Goal: Information Seeking & Learning: Learn about a topic

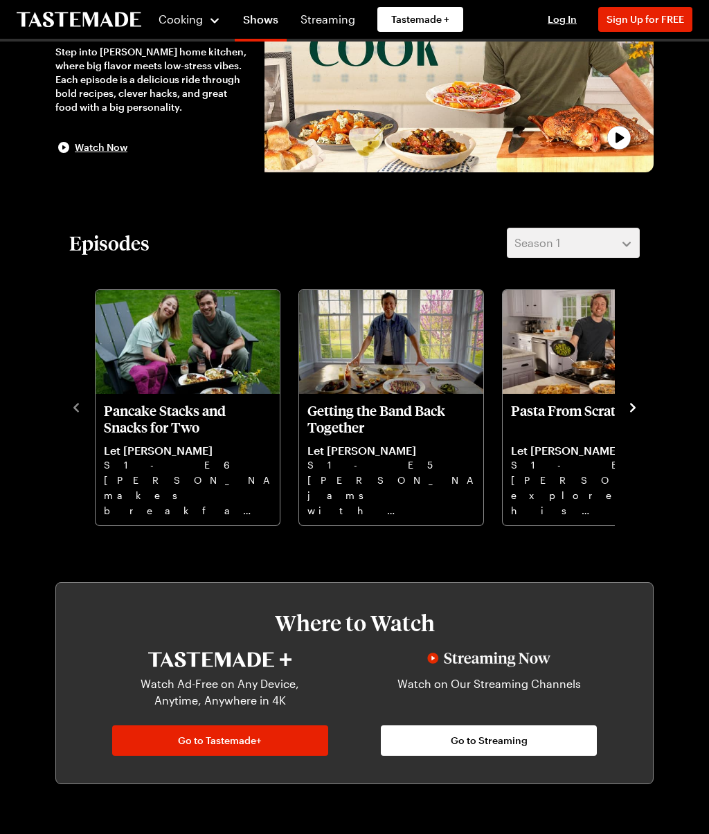
scroll to position [160, 0]
click at [186, 15] on span "Cooking" at bounding box center [180, 18] width 45 height 13
click at [195, 65] on link "Recipes" at bounding box center [210, 70] width 105 height 30
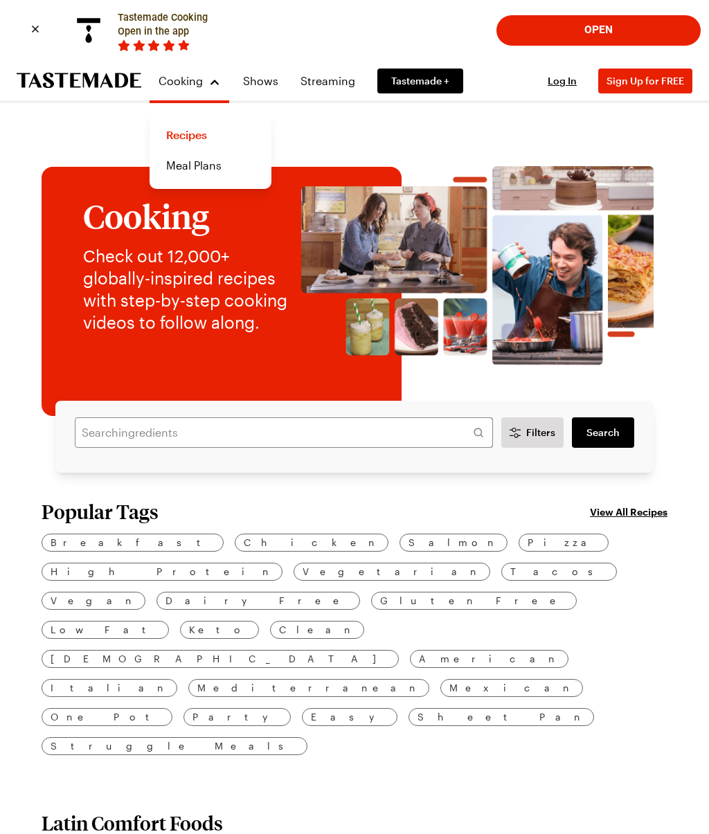
click at [168, 681] on span "Italian" at bounding box center [110, 688] width 118 height 15
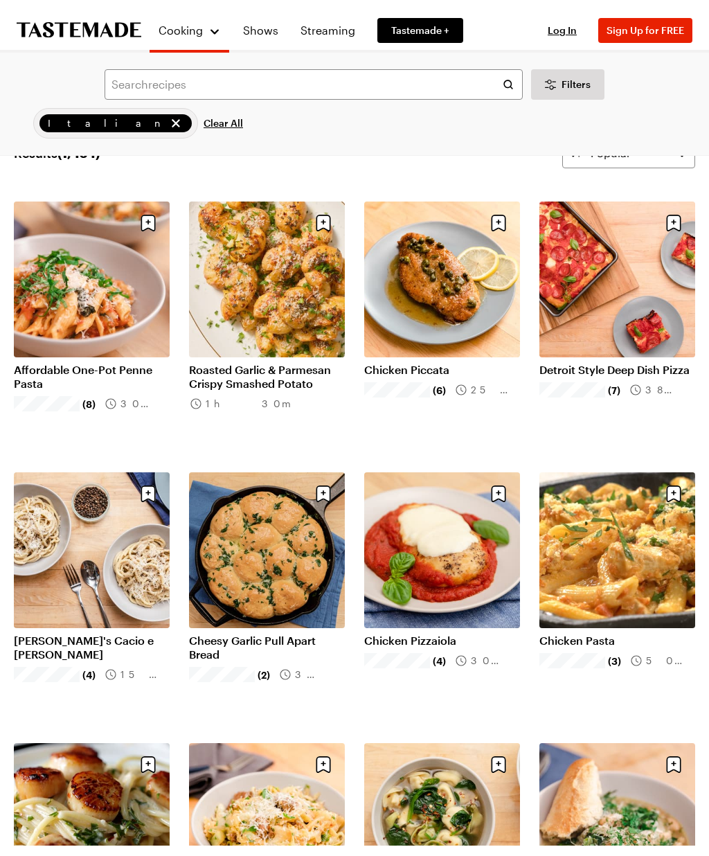
scroll to position [111, 0]
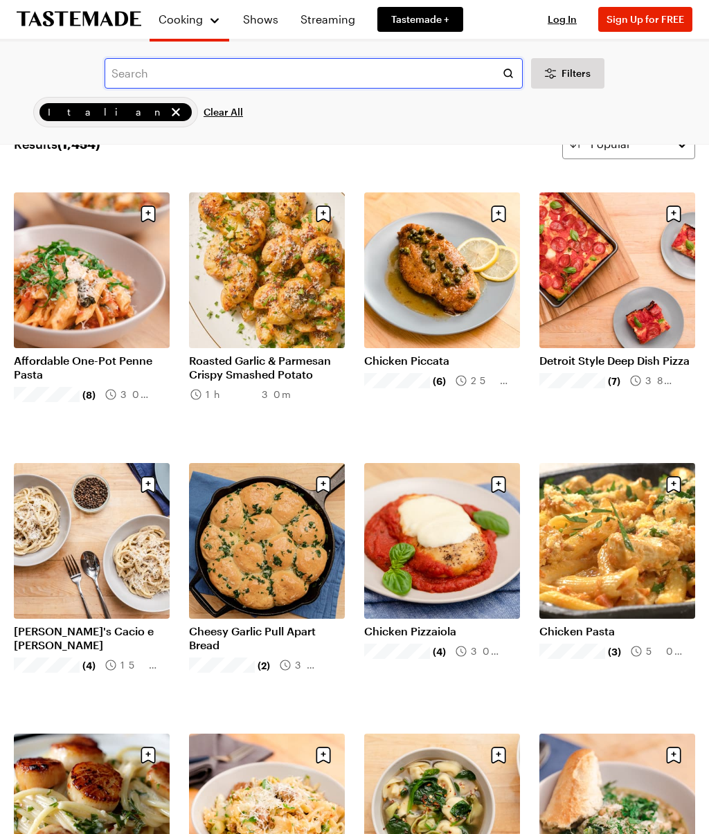
click at [125, 75] on input "text" at bounding box center [314, 73] width 418 height 30
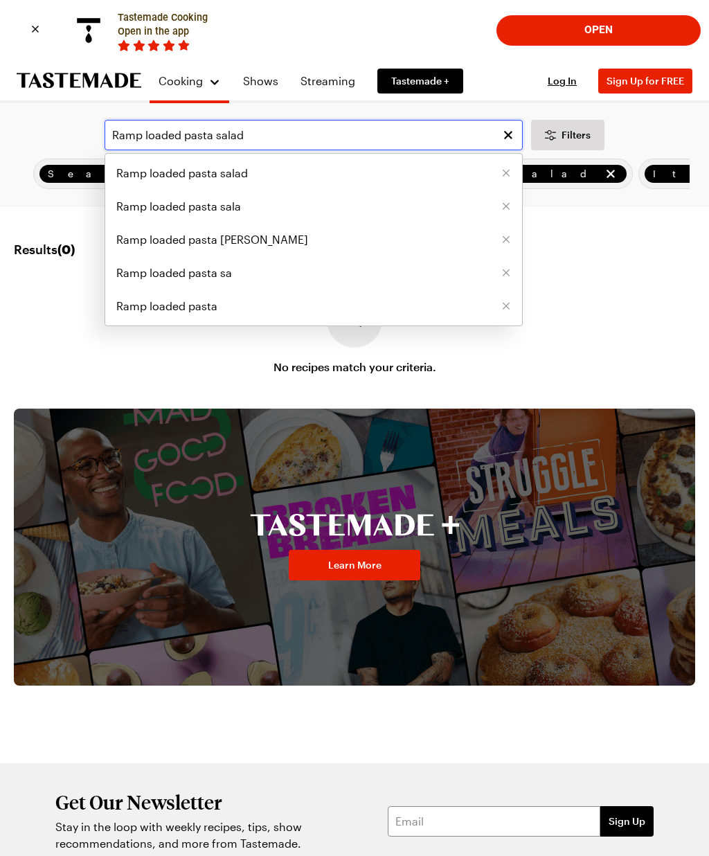
type input "Ramp loaded pasta salad"
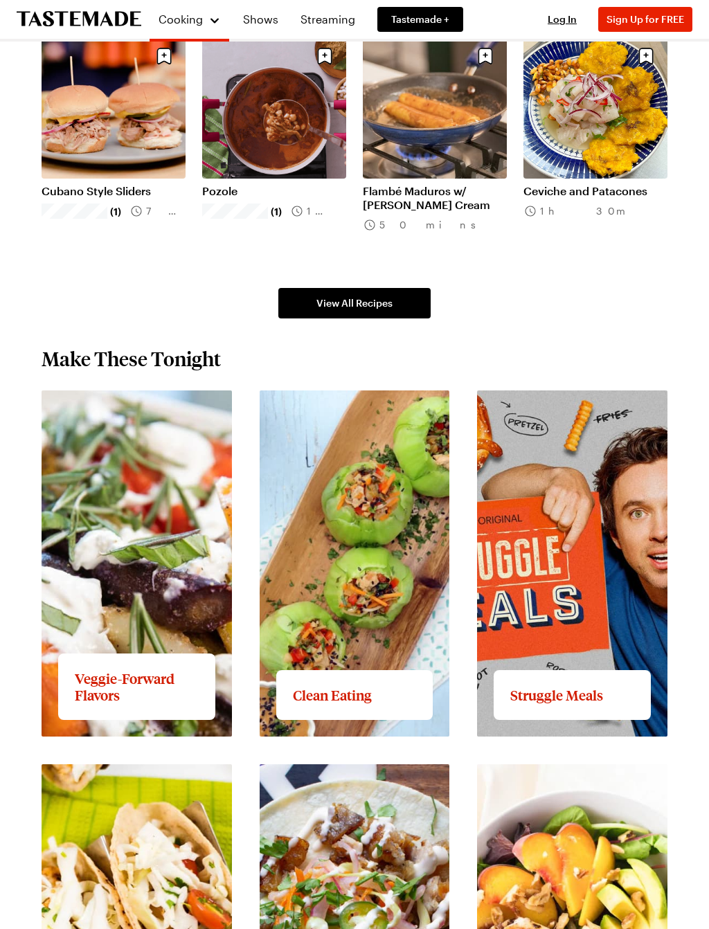
scroll to position [1083, 0]
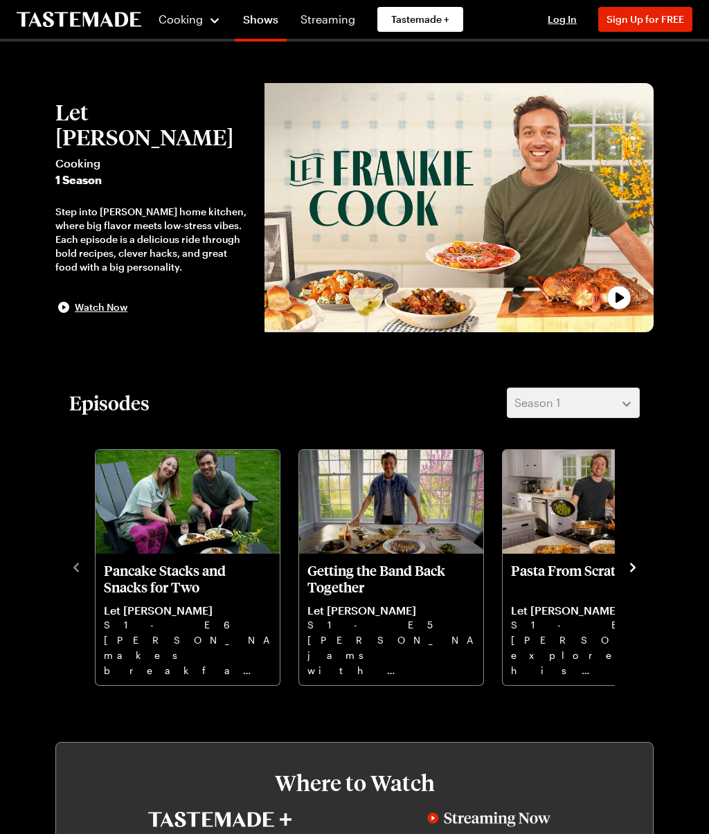
click at [636, 559] on button "navigate to next item" at bounding box center [633, 566] width 14 height 17
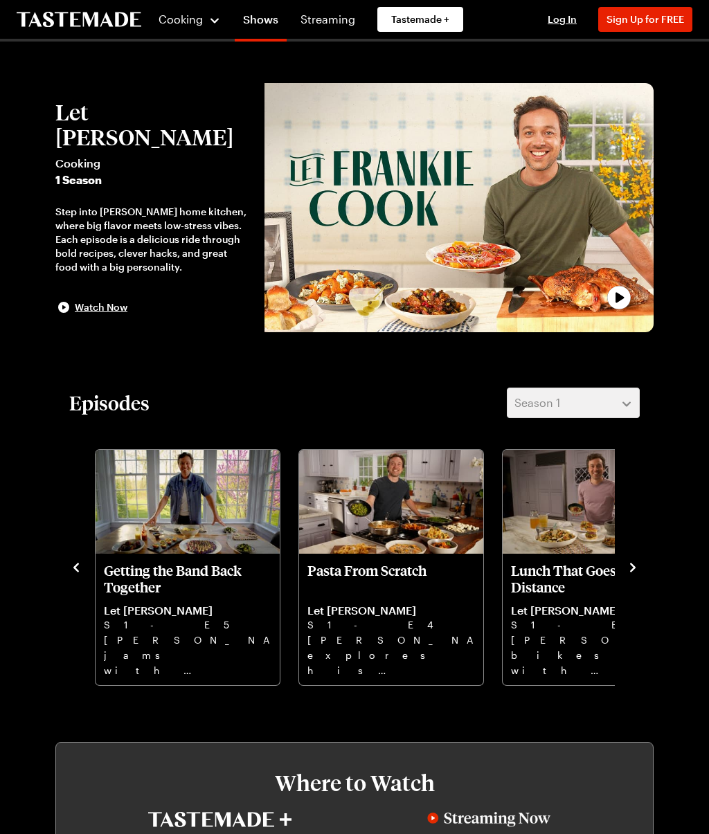
click at [563, 613] on p "Let [PERSON_NAME]" at bounding box center [595, 611] width 168 height 14
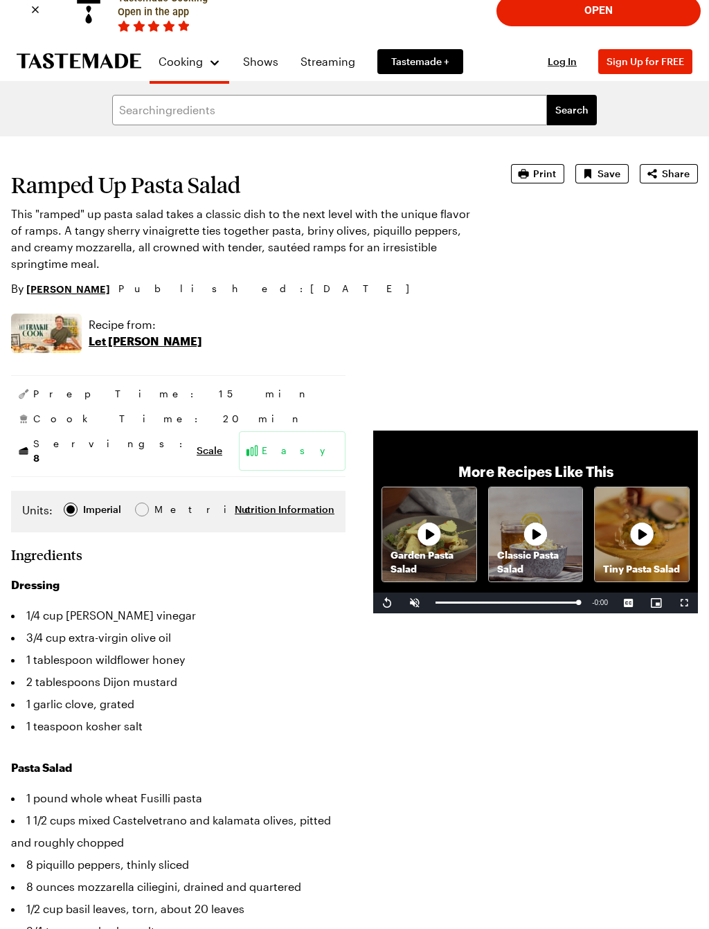
scroll to position [20, 0]
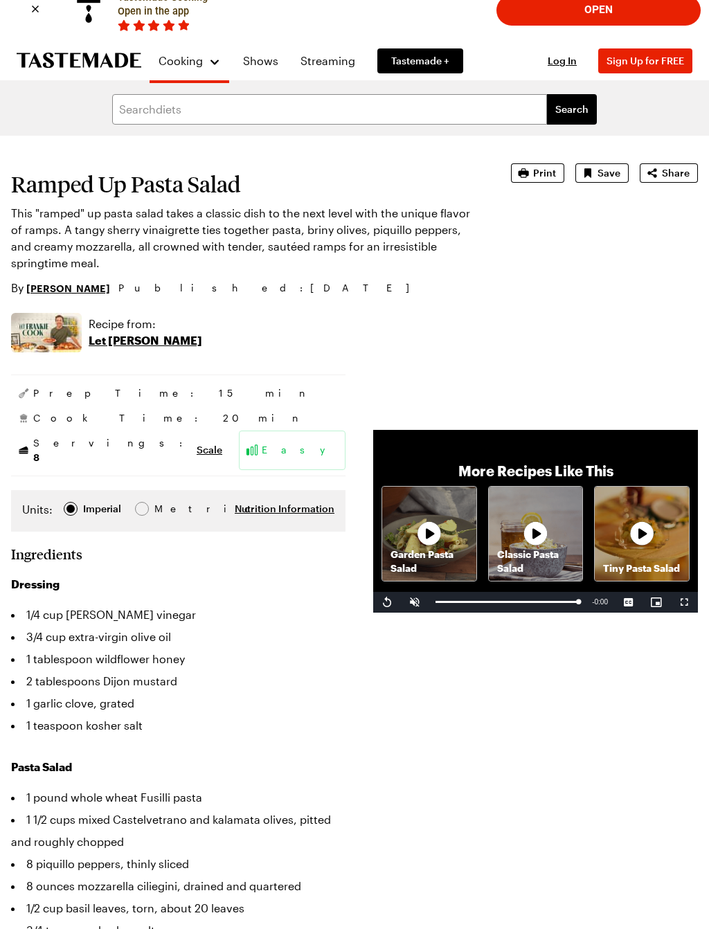
click at [538, 180] on button "Print" at bounding box center [537, 172] width 53 height 19
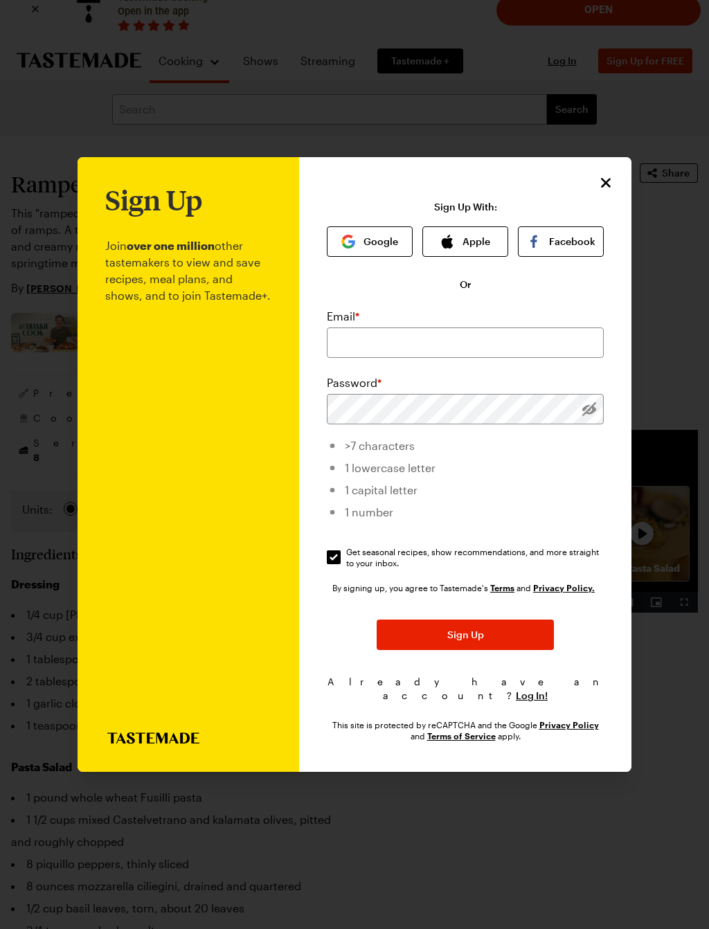
click at [610, 178] on icon "Close" at bounding box center [606, 183] width 10 height 10
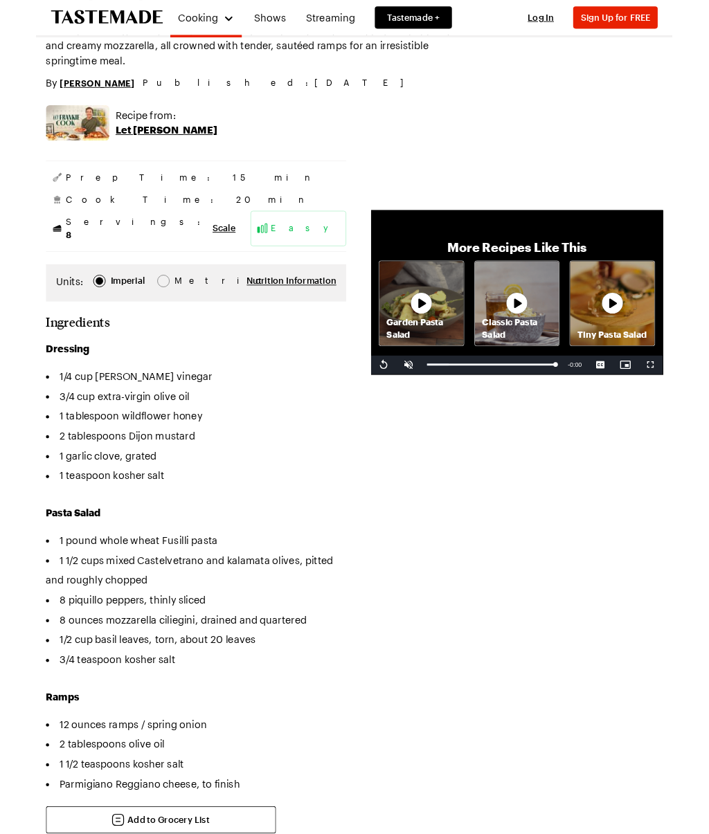
scroll to position [0, 0]
